Goal: Information Seeking & Learning: Learn about a topic

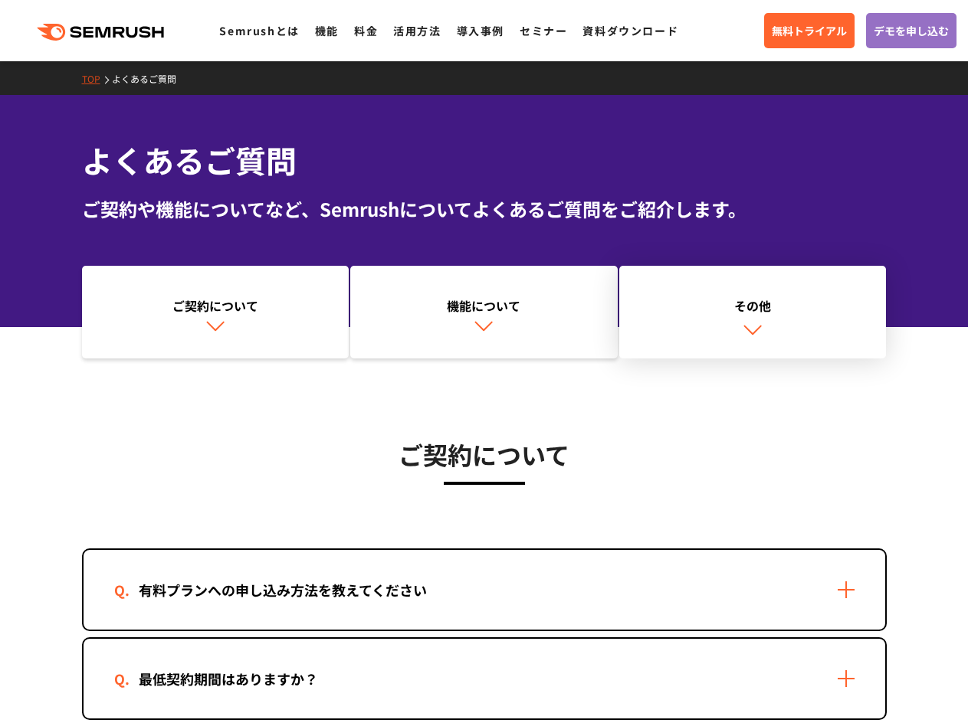
click at [703, 336] on link "その他" at bounding box center [752, 312] width 267 height 93
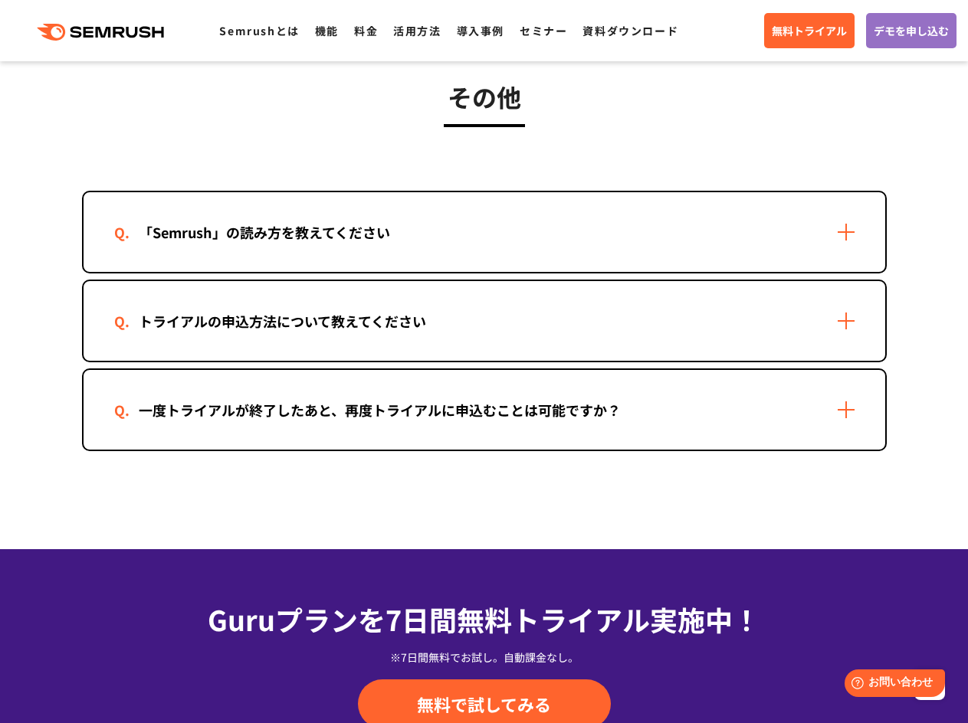
scroll to position [2951, 0]
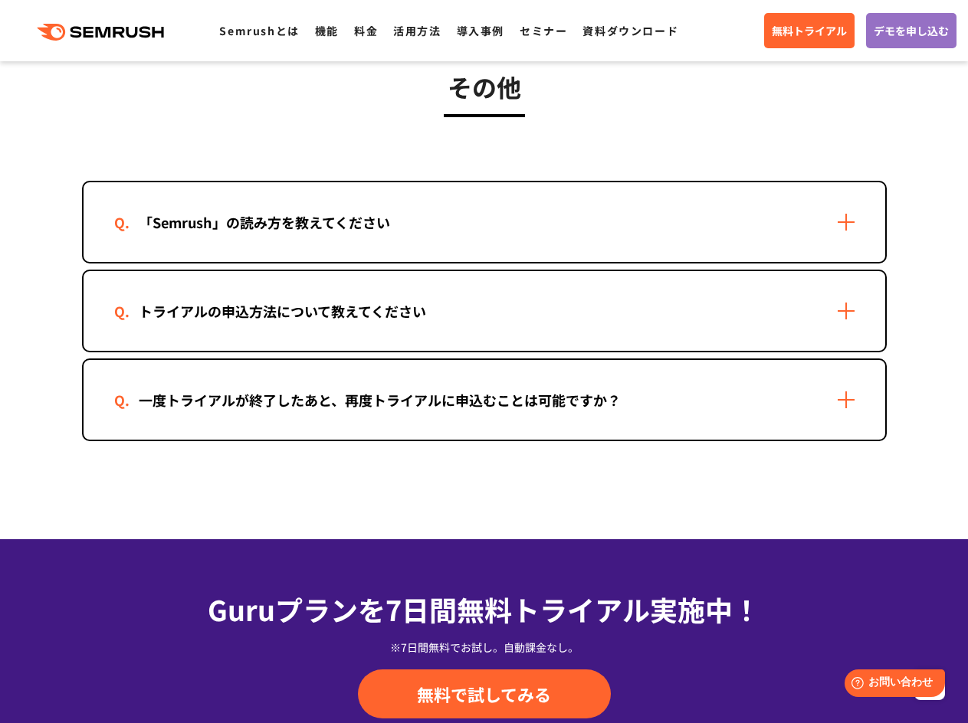
click at [315, 235] on div "「Semrush」の読み方を教えてください" at bounding box center [484, 222] width 801 height 80
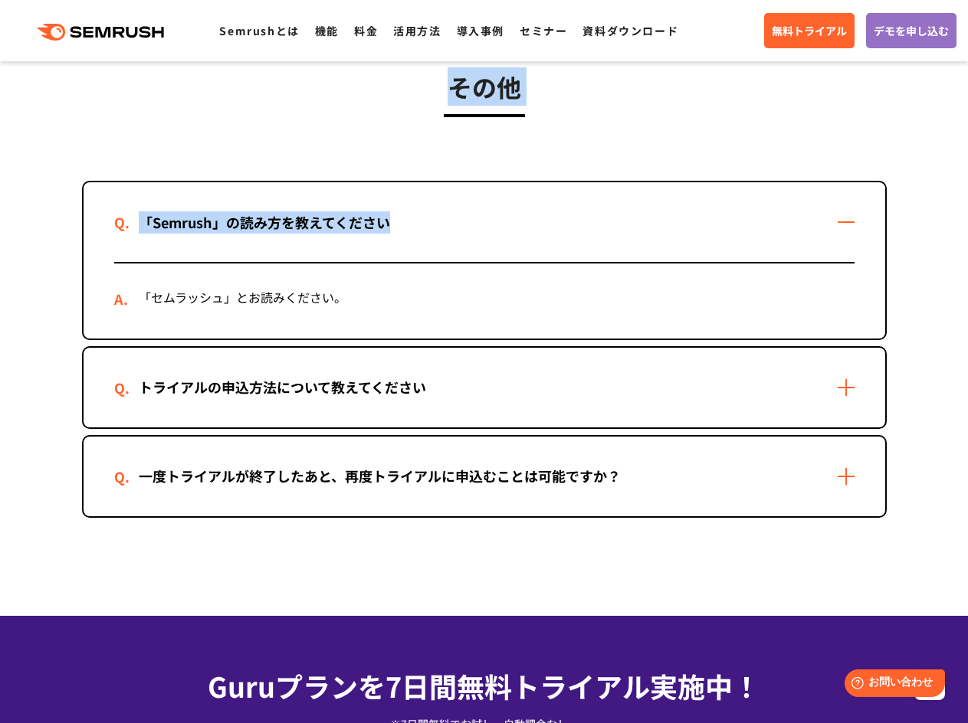
drag, startPoint x: 435, startPoint y: 116, endPoint x: 444, endPoint y: 93, distance: 24.5
click at [444, 93] on div "その他 「Semrush」の読み方を教えてください 「セムラッシュ」とお読みください。 トライアルの申込方法について教えてください 1. 本サイト(semru…" at bounding box center [484, 292] width 804 height 450
click at [444, 93] on h3 "その他" at bounding box center [484, 86] width 804 height 38
drag, startPoint x: 447, startPoint y: 93, endPoint x: 515, endPoint y: 90, distance: 67.5
click at [515, 90] on h3 "その他" at bounding box center [484, 86] width 804 height 38
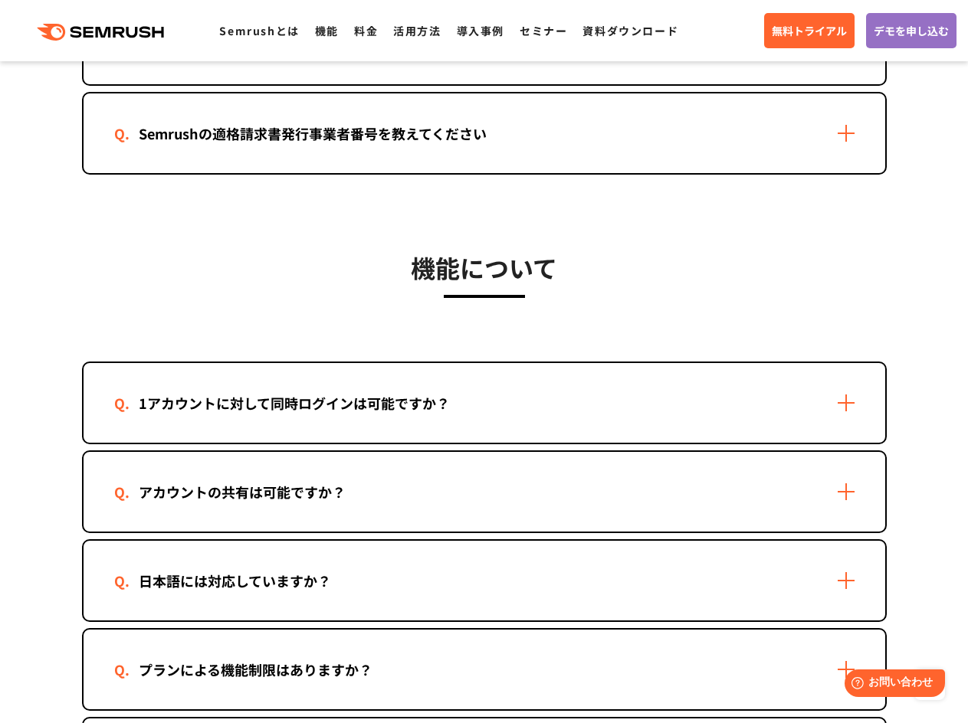
scroll to position [0, 0]
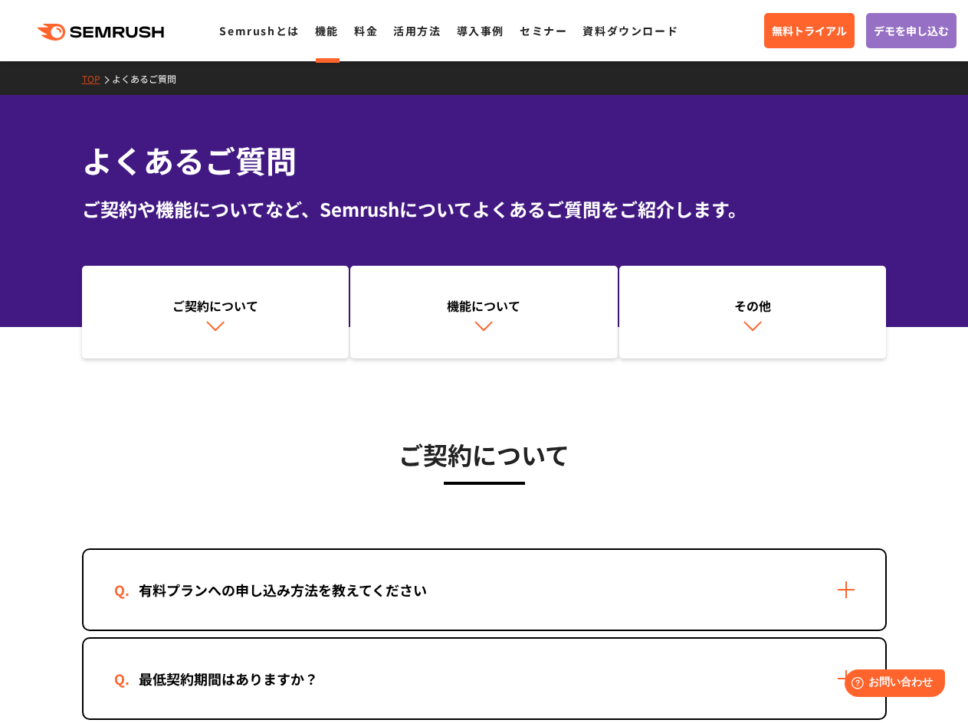
click at [329, 30] on link "機能" at bounding box center [327, 30] width 24 height 15
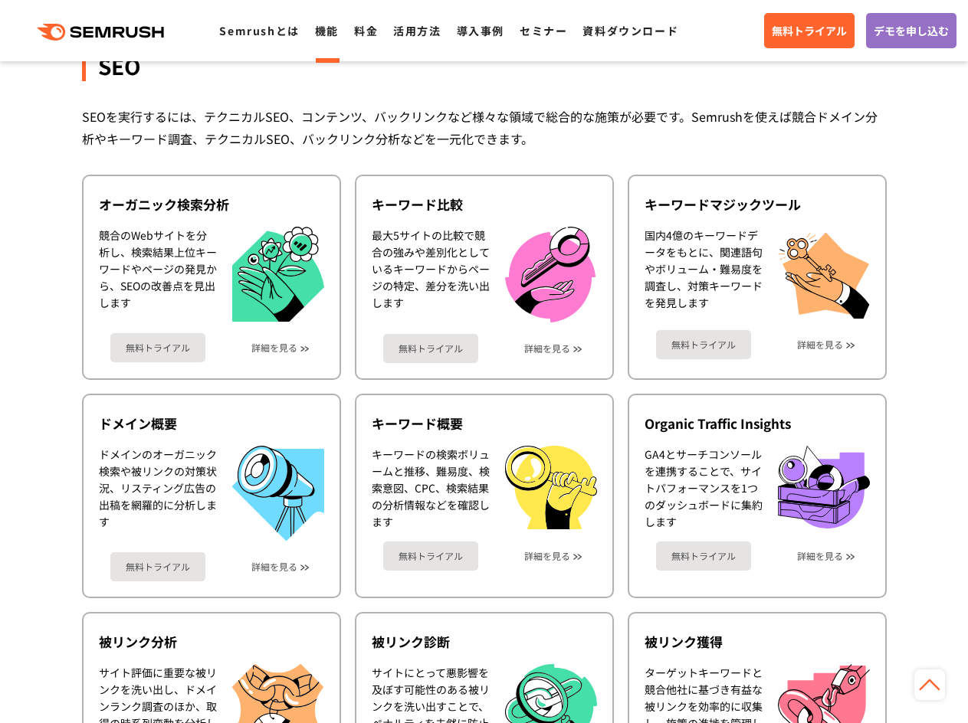
scroll to position [306, 0]
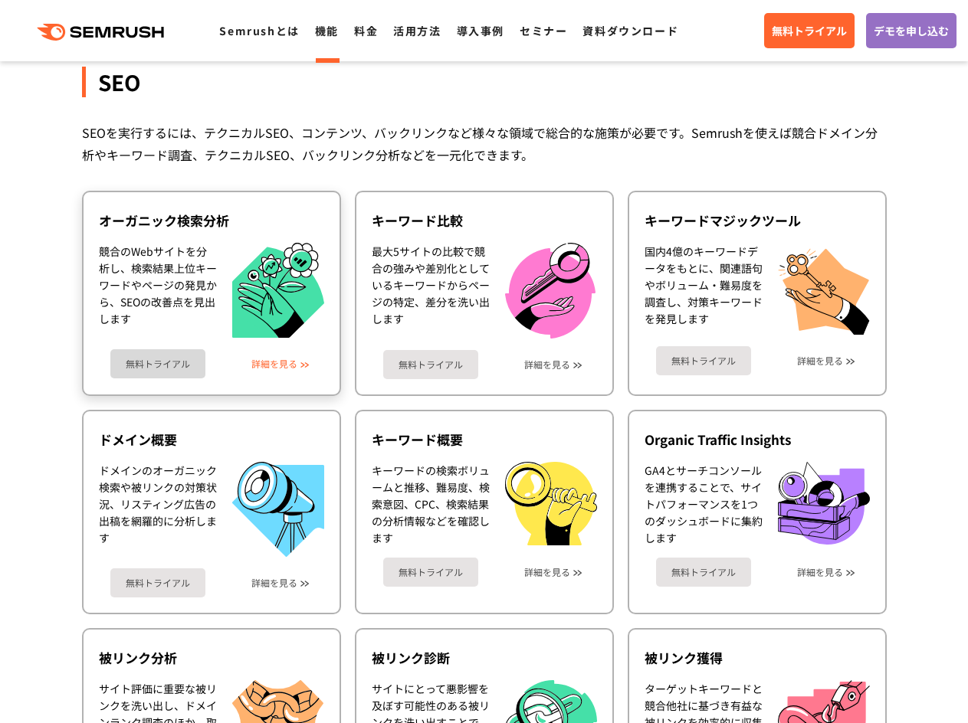
click at [270, 364] on link "詳細を見る" at bounding box center [274, 364] width 46 height 11
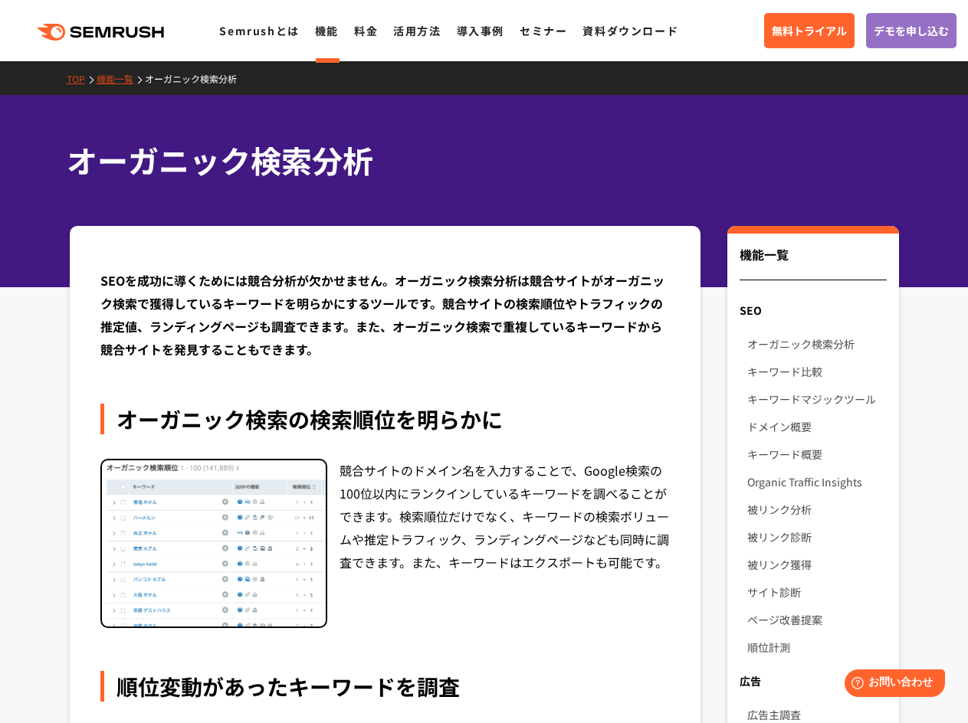
click at [120, 80] on link "機能一覧" at bounding box center [121, 78] width 48 height 13
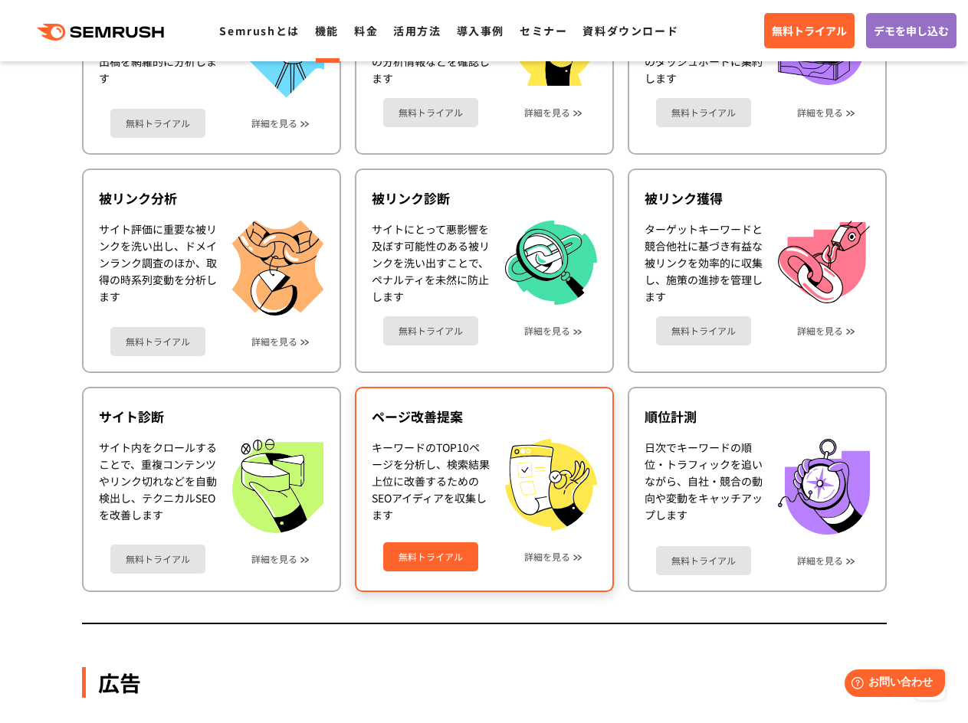
click at [506, 425] on div "ページ改善提案" at bounding box center [484, 417] width 225 height 18
click at [411, 411] on div "ページ改善提案" at bounding box center [484, 417] width 225 height 18
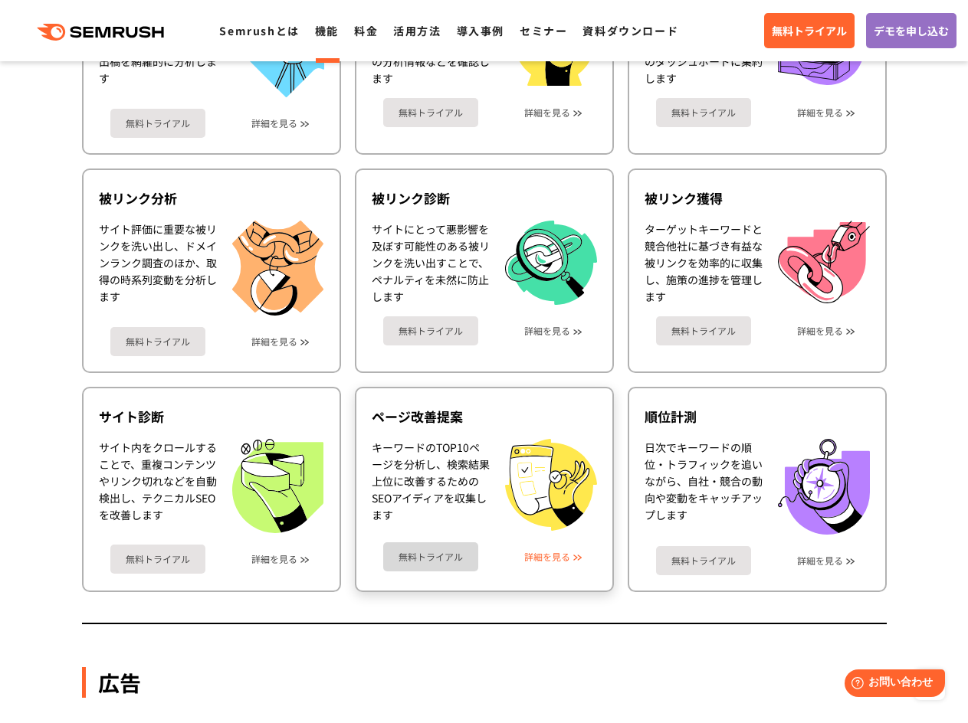
click at [529, 558] on link "詳細を見る" at bounding box center [547, 557] width 46 height 11
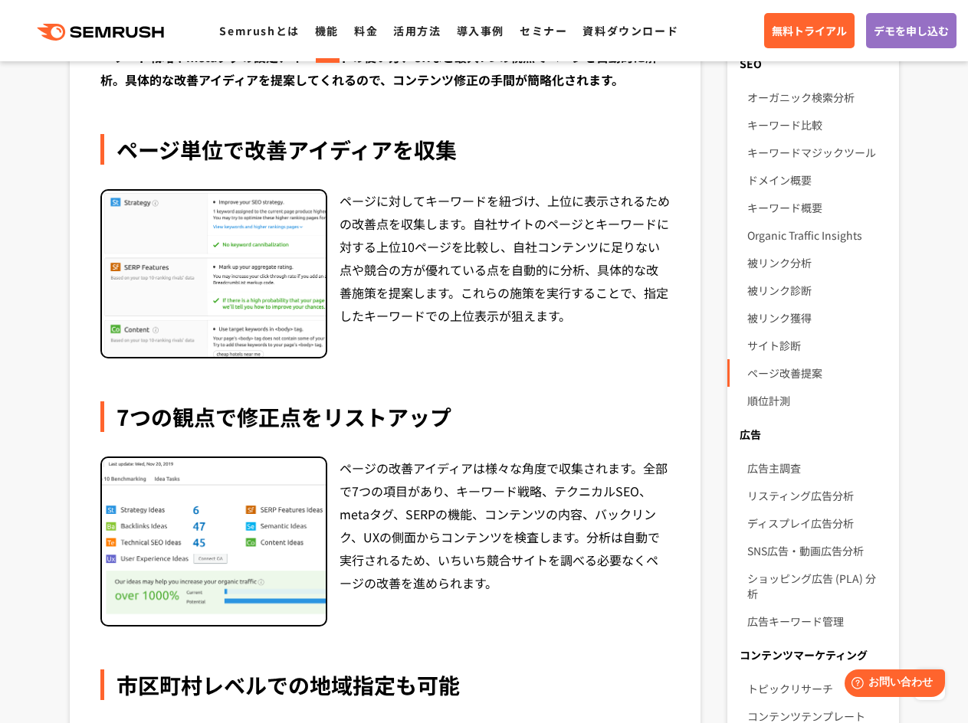
scroll to position [77, 0]
